Goal: Information Seeking & Learning: Learn about a topic

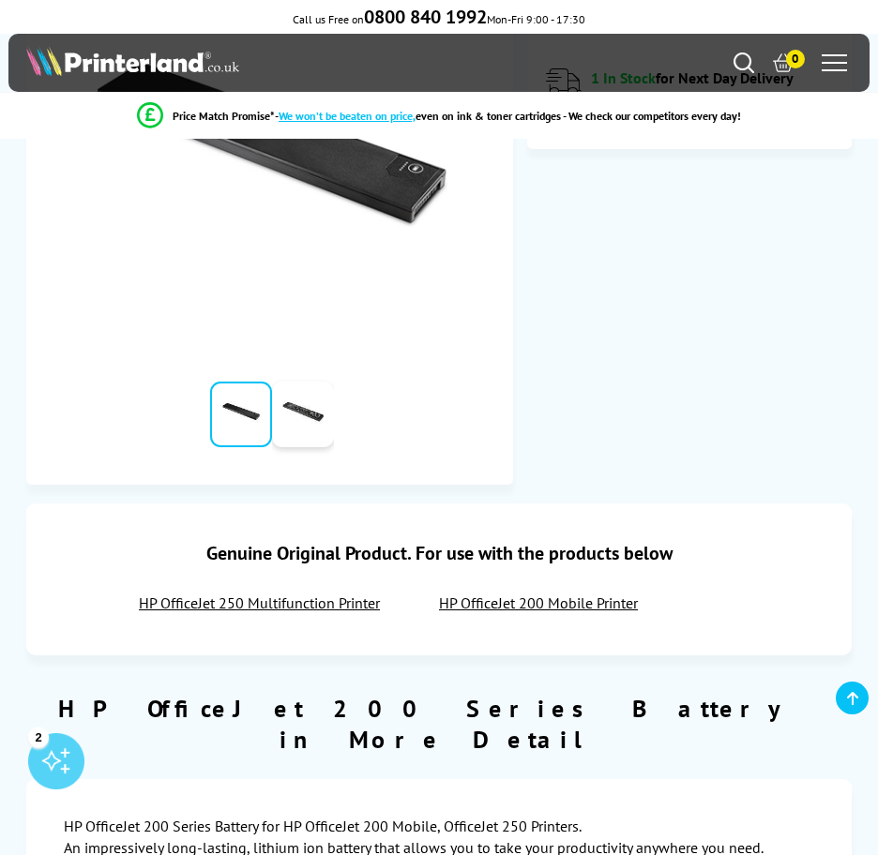
scroll to position [375, 0]
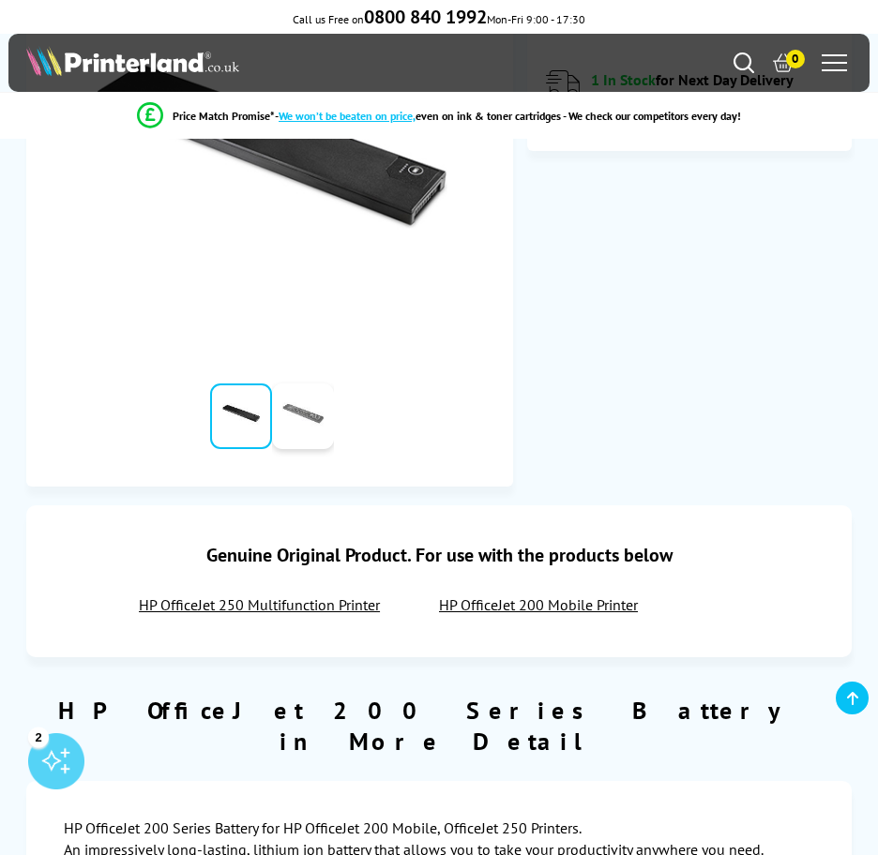
click at [295, 416] on link at bounding box center [303, 417] width 62 height 66
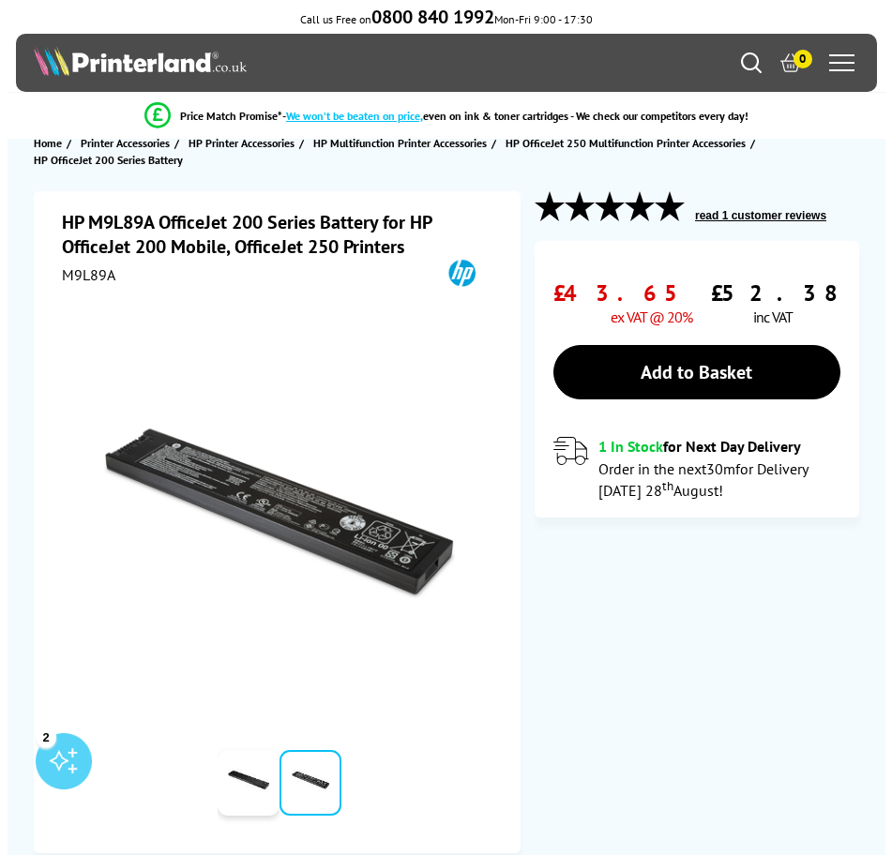
scroll to position [0, 0]
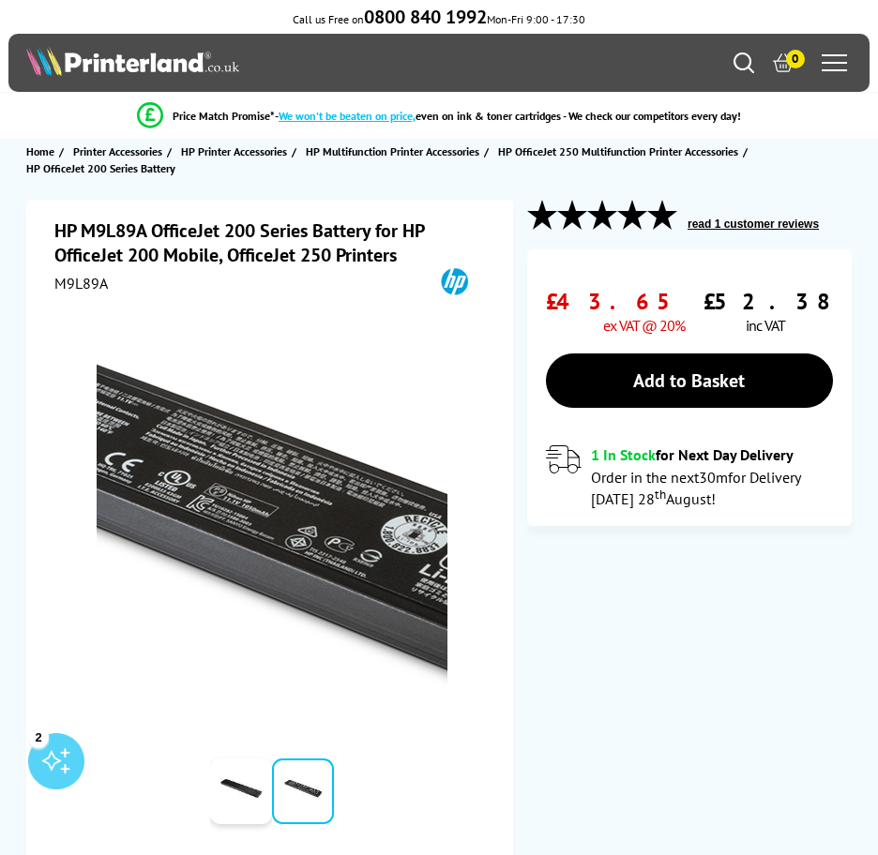
click at [284, 520] on img at bounding box center [273, 522] width 352 height 352
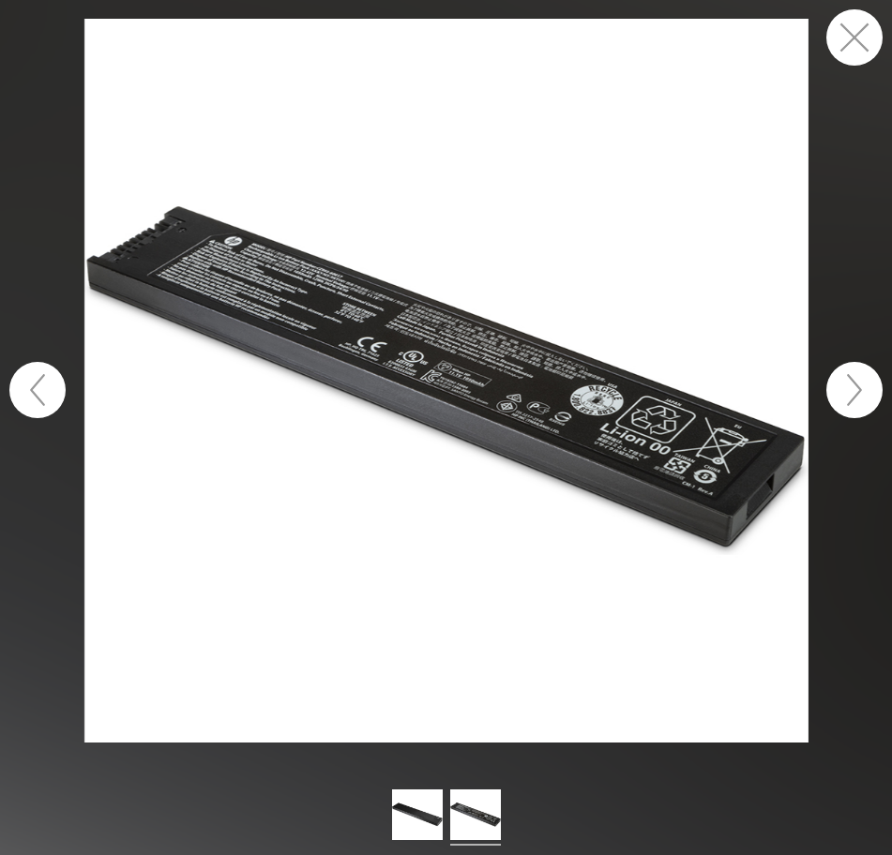
click at [451, 422] on img at bounding box center [446, 381] width 724 height 724
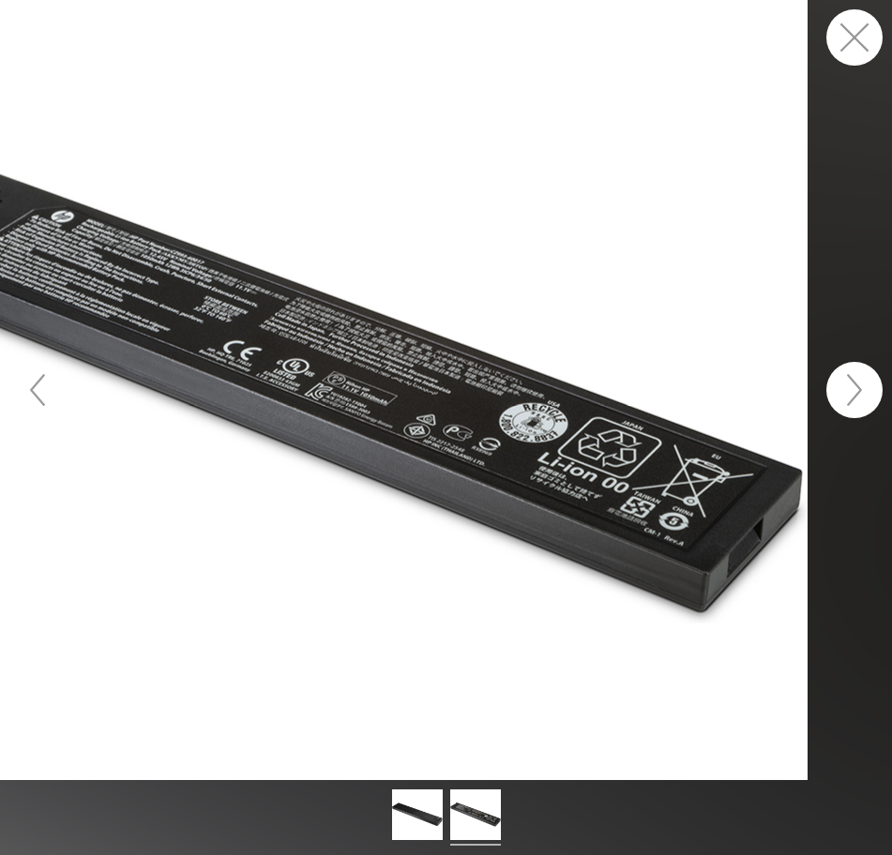
click at [183, 118] on figure at bounding box center [446, 390] width 892 height 780
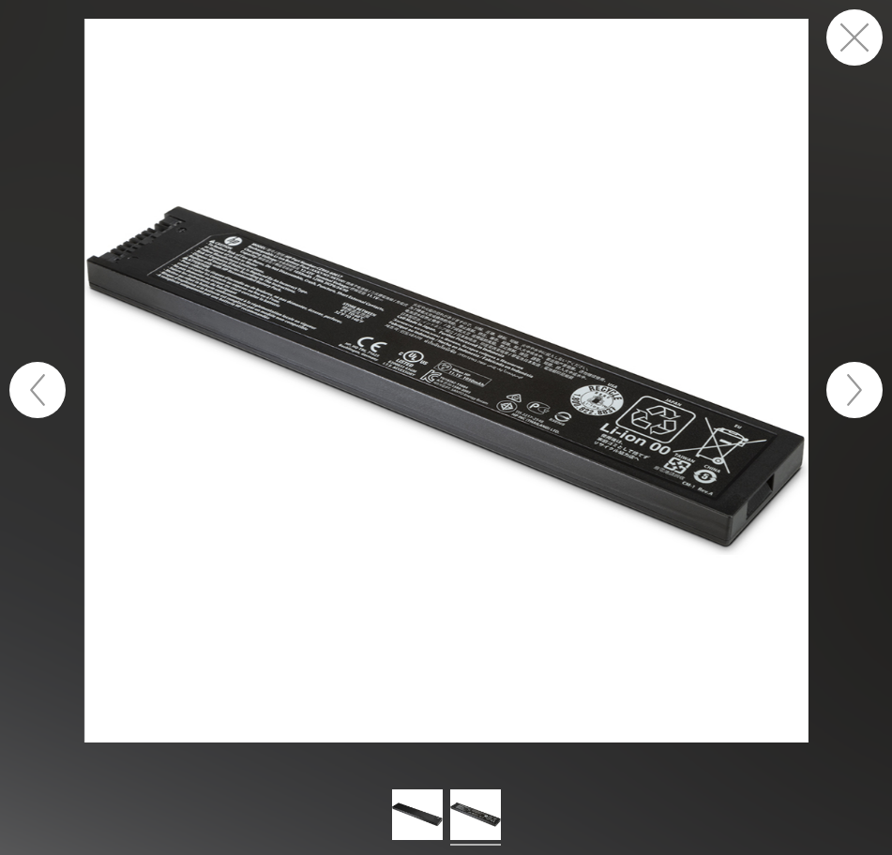
click at [183, 118] on img at bounding box center [446, 381] width 724 height 724
